Goal: Information Seeking & Learning: Learn about a topic

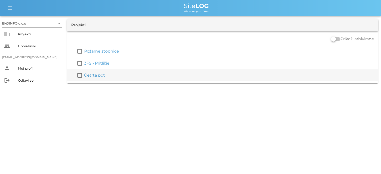
click at [93, 75] on link "Četrta pot" at bounding box center [94, 75] width 21 height 5
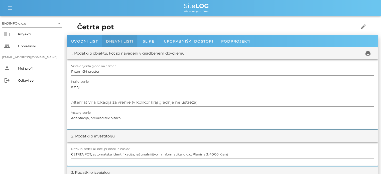
click at [119, 38] on div "Dnevni listi" at bounding box center [119, 41] width 35 height 12
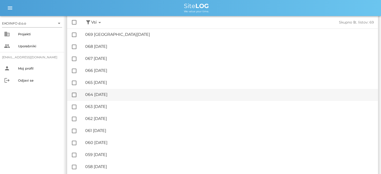
scroll to position [50, 0]
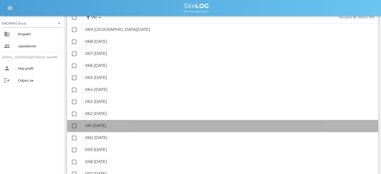
click at [105, 126] on div "🔏 061 [DATE]" at bounding box center [229, 125] width 288 height 5
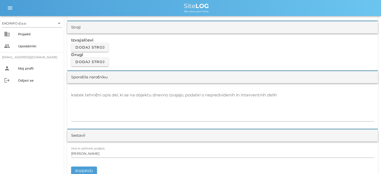
scroll to position [425, 0]
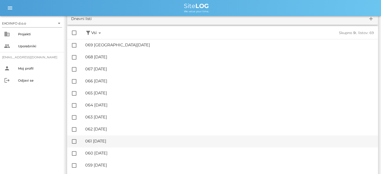
scroll to position [50, 0]
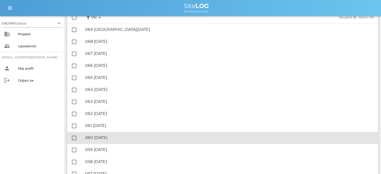
click at [110, 135] on div "🔏 060 [DATE]" at bounding box center [229, 137] width 288 height 5
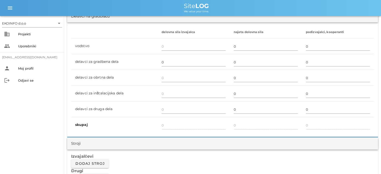
scroll to position [400, 0]
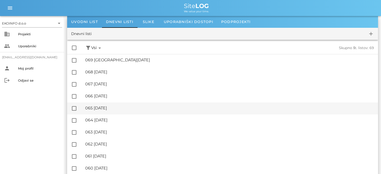
scroll to position [50, 0]
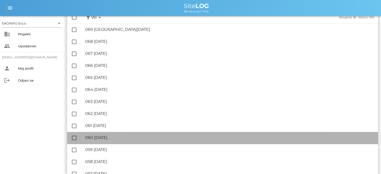
click at [123, 139] on div "🔏 060 [DATE]" at bounding box center [229, 137] width 288 height 5
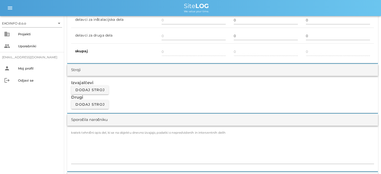
scroll to position [375, 0]
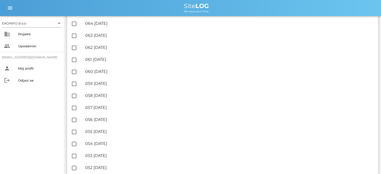
scroll to position [125, 0]
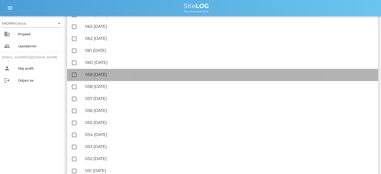
click at [111, 74] on div "🔏 059 [DATE]" at bounding box center [229, 74] width 288 height 5
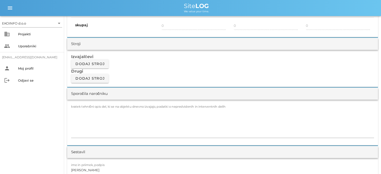
scroll to position [400, 0]
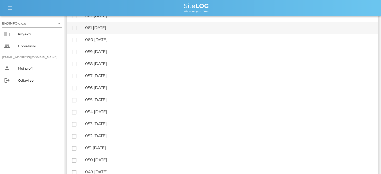
scroll to position [150, 0]
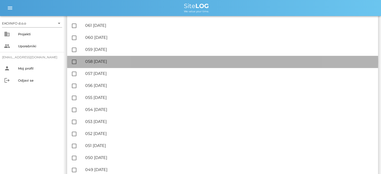
click at [118, 62] on div "🔏 058 [DATE]" at bounding box center [229, 61] width 288 height 5
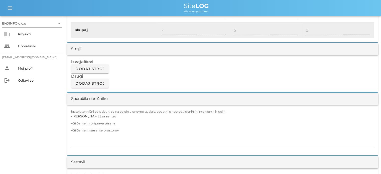
scroll to position [425, 0]
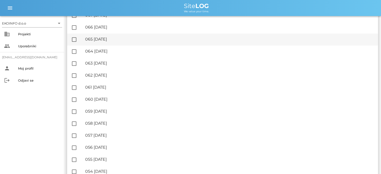
scroll to position [100, 0]
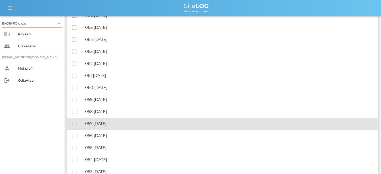
click at [105, 125] on div "🔏 057 [DATE]" at bounding box center [229, 123] width 288 height 5
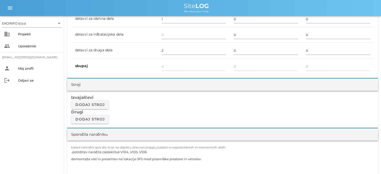
scroll to position [375, 0]
